Goal: Information Seeking & Learning: Learn about a topic

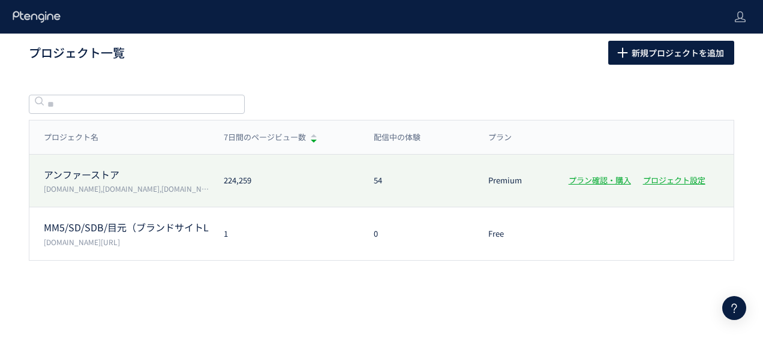
click at [70, 164] on div "アンファーストア [DOMAIN_NAME],[DOMAIN_NAME],[DOMAIN_NAME],[DOMAIN_NAME] 224,259 54 Pre…" at bounding box center [381, 181] width 705 height 53
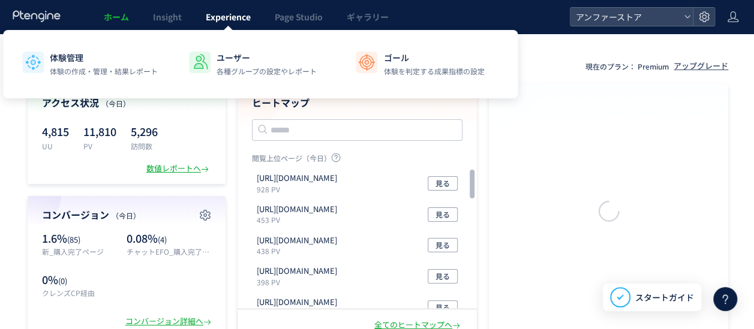
click at [220, 22] on span "Experience" at bounding box center [228, 17] width 45 height 12
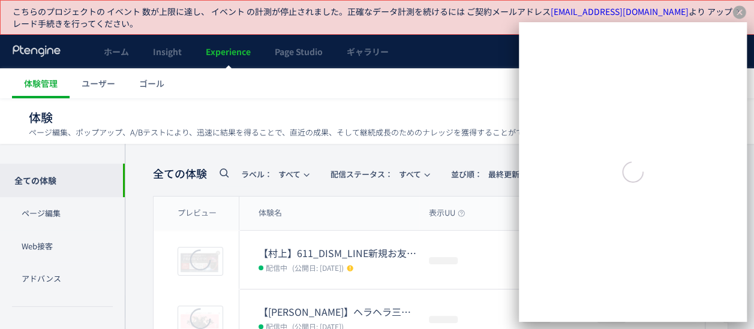
scroll to position [28, 0]
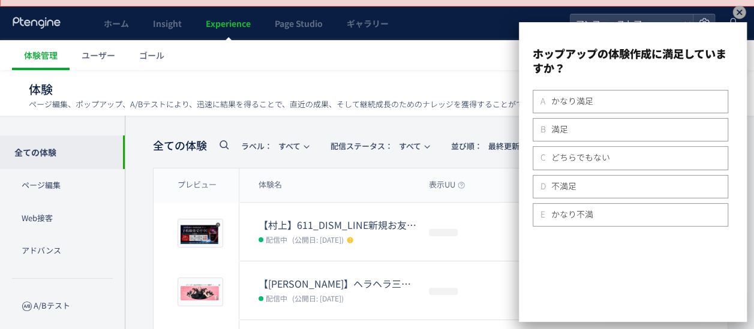
click at [739, 10] on icon at bounding box center [739, 12] width 13 height 13
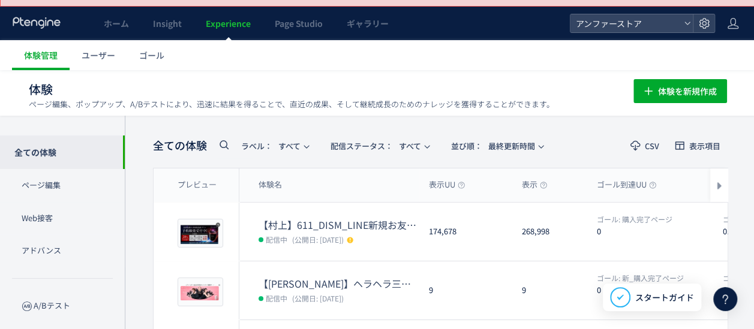
scroll to position [0, 0]
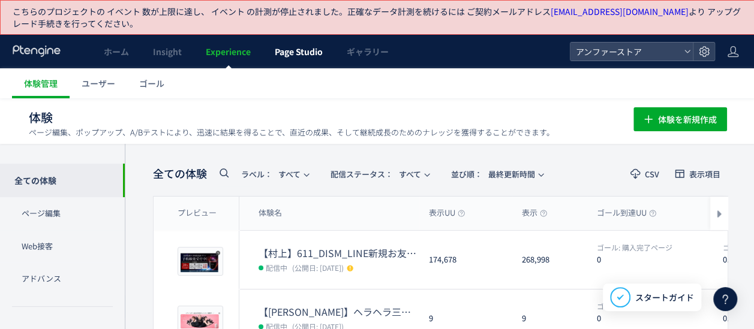
click at [296, 55] on span "Page Studio" at bounding box center [299, 52] width 48 height 12
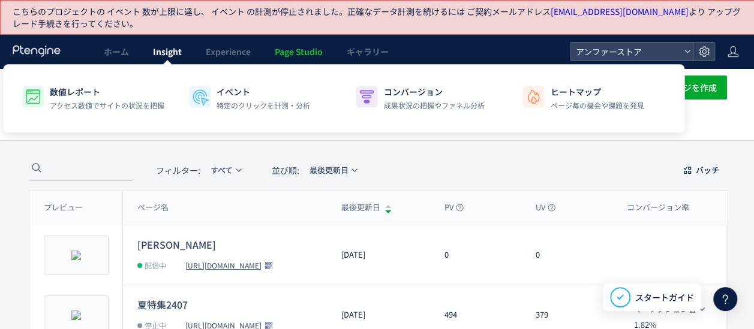
click at [175, 50] on span "Insight" at bounding box center [167, 52] width 29 height 12
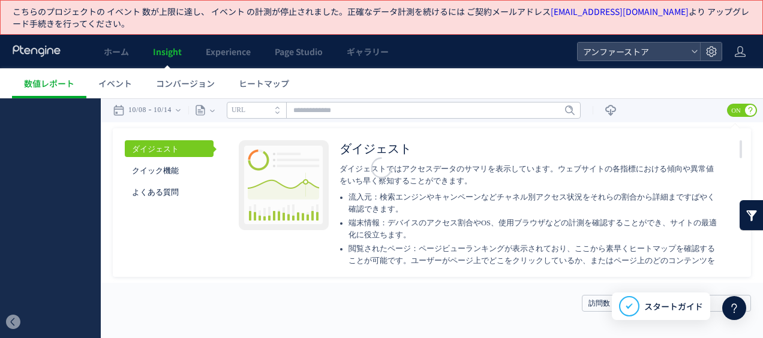
click at [175, 50] on body "こちらのプロジェクトの イベント 数が上限に達し、 イベント の計測が停止されました。 正確なデータ計測を続けるには ご契約メールアドレス [EMAIL_AD…" at bounding box center [381, 169] width 763 height 339
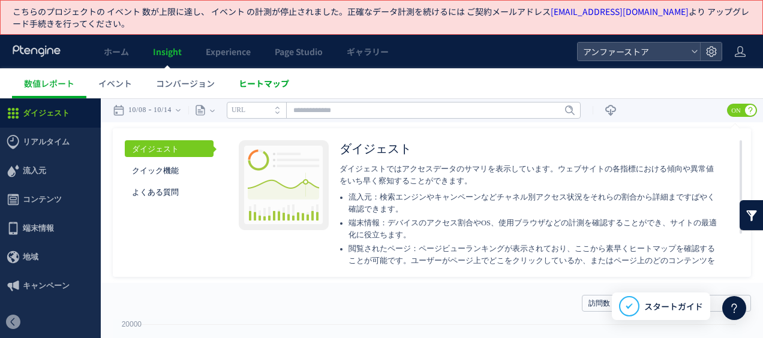
click at [259, 96] on link "ヒートマップ" at bounding box center [264, 83] width 74 height 30
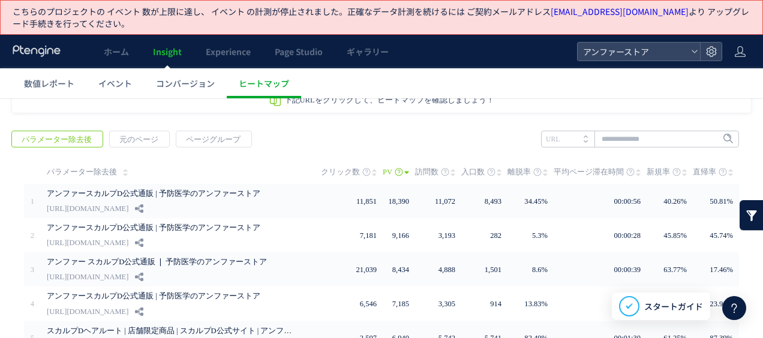
scroll to position [38, 0]
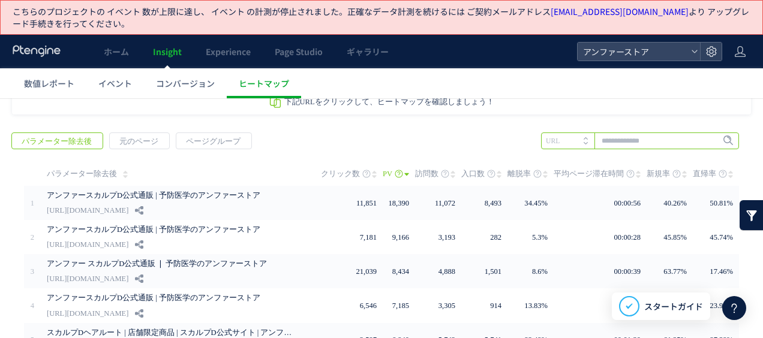
click at [603, 144] on input "text" at bounding box center [640, 141] width 198 height 17
type input "********"
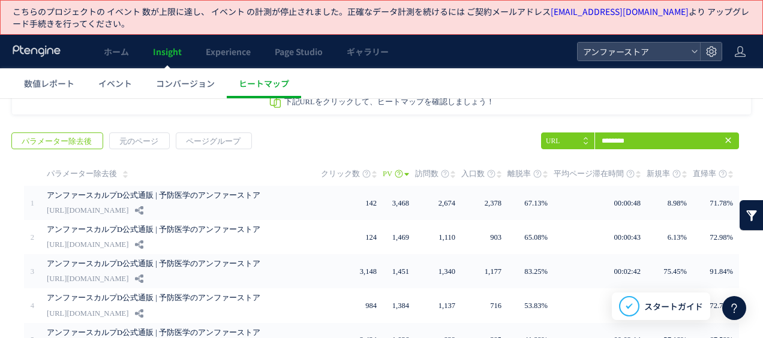
scroll to position [0, 0]
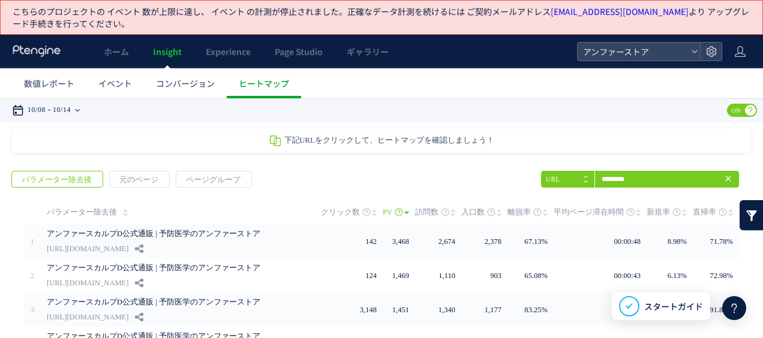
click at [36, 114] on time "10/08" at bounding box center [37, 110] width 18 height 24
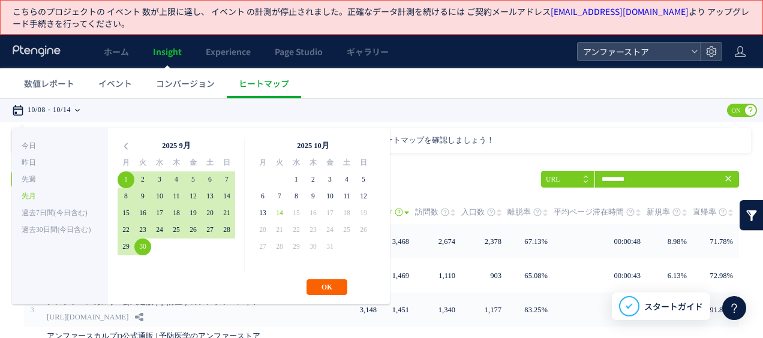
click at [312, 284] on button "OK" at bounding box center [326, 287] width 41 height 16
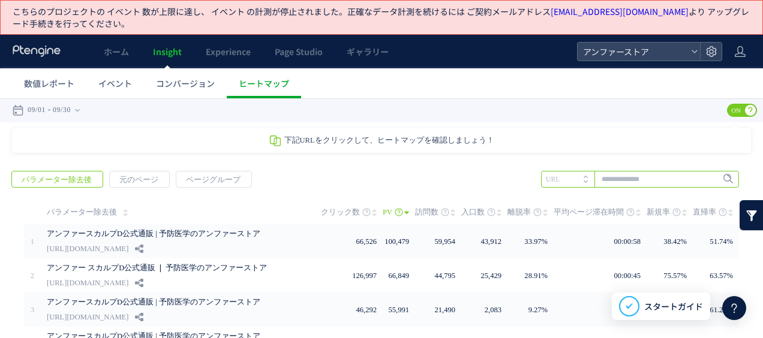
click at [614, 184] on input "text" at bounding box center [640, 179] width 198 height 17
type input "*********"
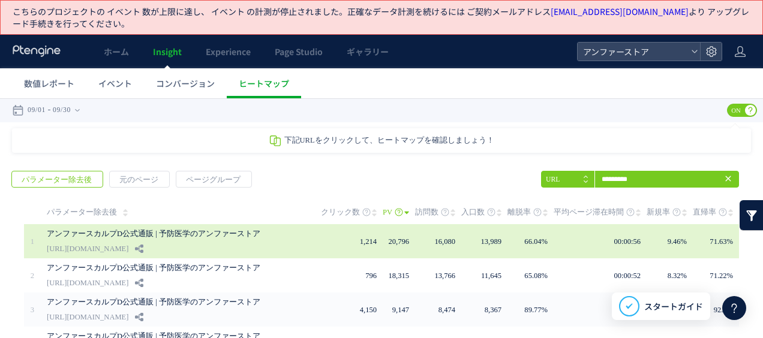
scroll to position [65, 0]
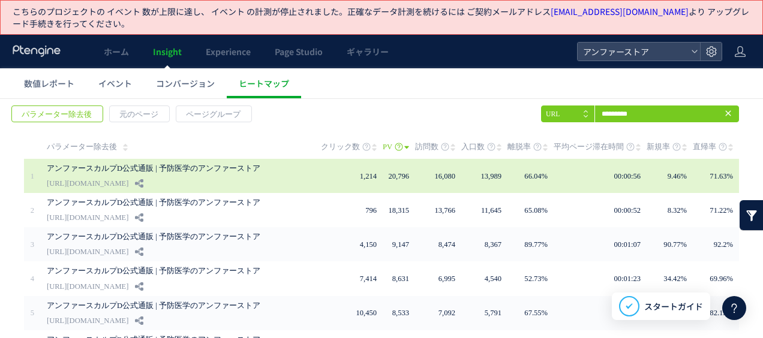
click at [128, 180] on link "[URL][DOMAIN_NAME]" at bounding box center [88, 183] width 82 height 14
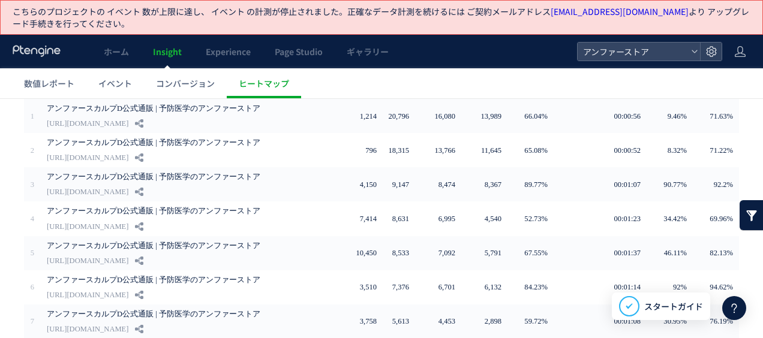
scroll to position [126, 0]
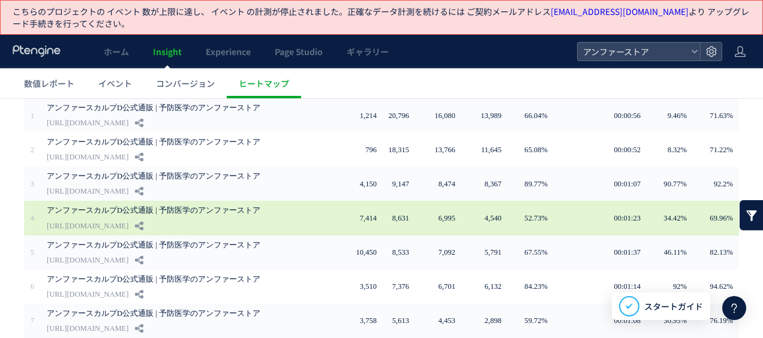
click at [128, 222] on link "[URL][DOMAIN_NAME]" at bounding box center [88, 226] width 82 height 14
